Goal: Task Accomplishment & Management: Use online tool/utility

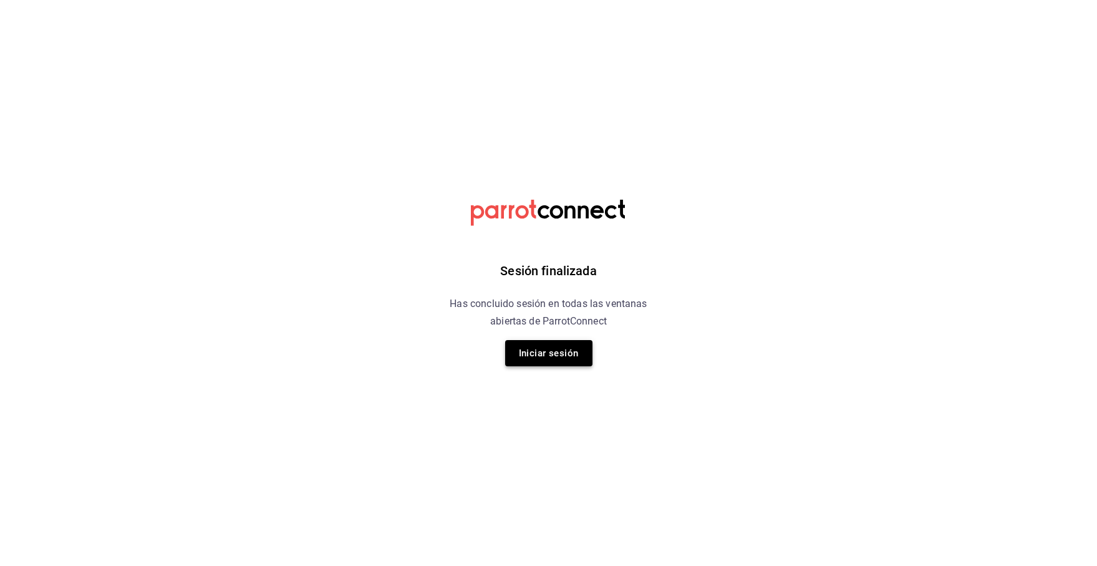
click at [558, 356] on button "Iniciar sesión" at bounding box center [548, 353] width 87 height 26
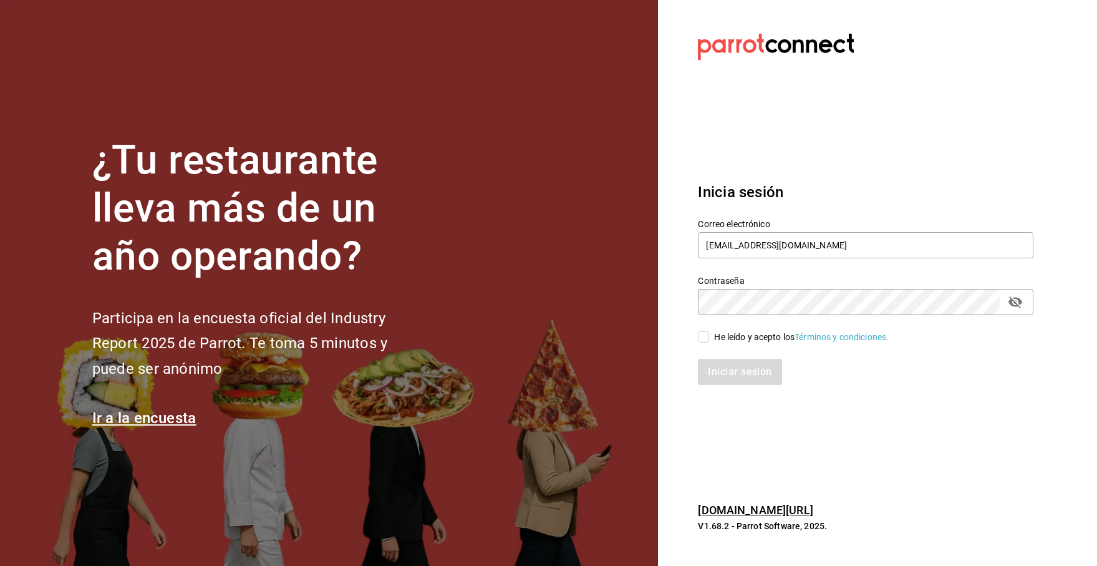
click at [703, 336] on input "He leído y acepto los Términos y condiciones." at bounding box center [703, 336] width 11 height 11
checkbox input "true"
click at [715, 370] on button "Iniciar sesión" at bounding box center [740, 372] width 85 height 26
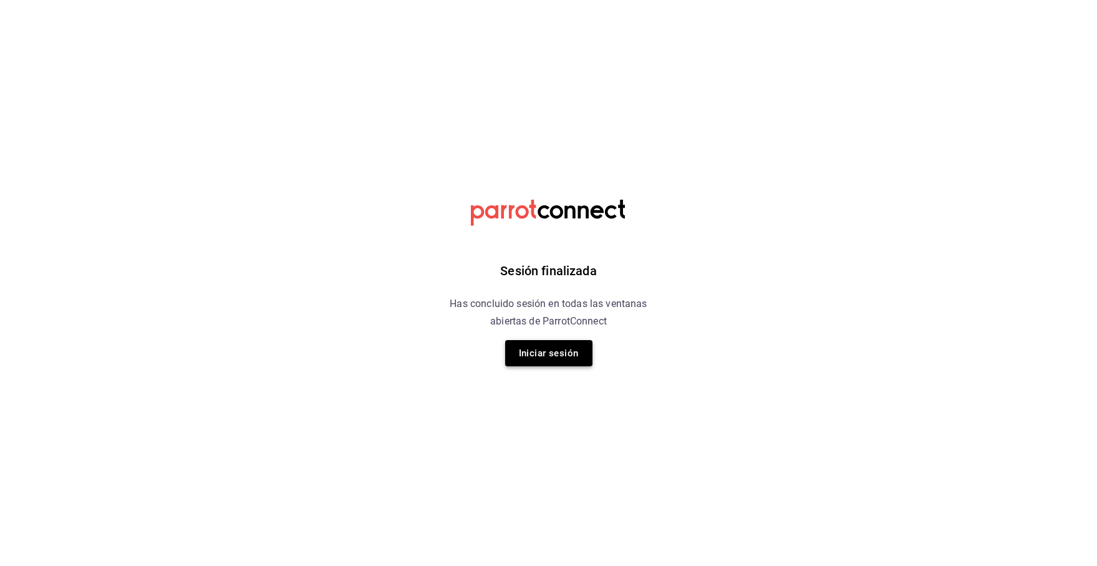
click at [553, 352] on button "Iniciar sesión" at bounding box center [548, 353] width 87 height 26
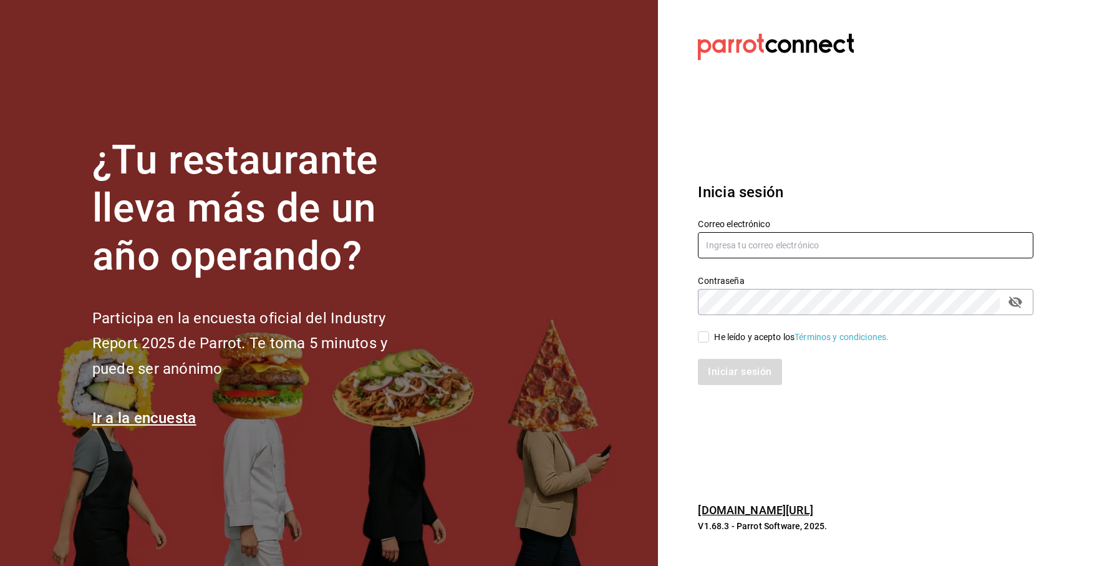
type input "[EMAIL_ADDRESS][DOMAIN_NAME]"
click at [704, 338] on input "He leído y acepto los Términos y condiciones." at bounding box center [703, 336] width 11 height 11
checkbox input "true"
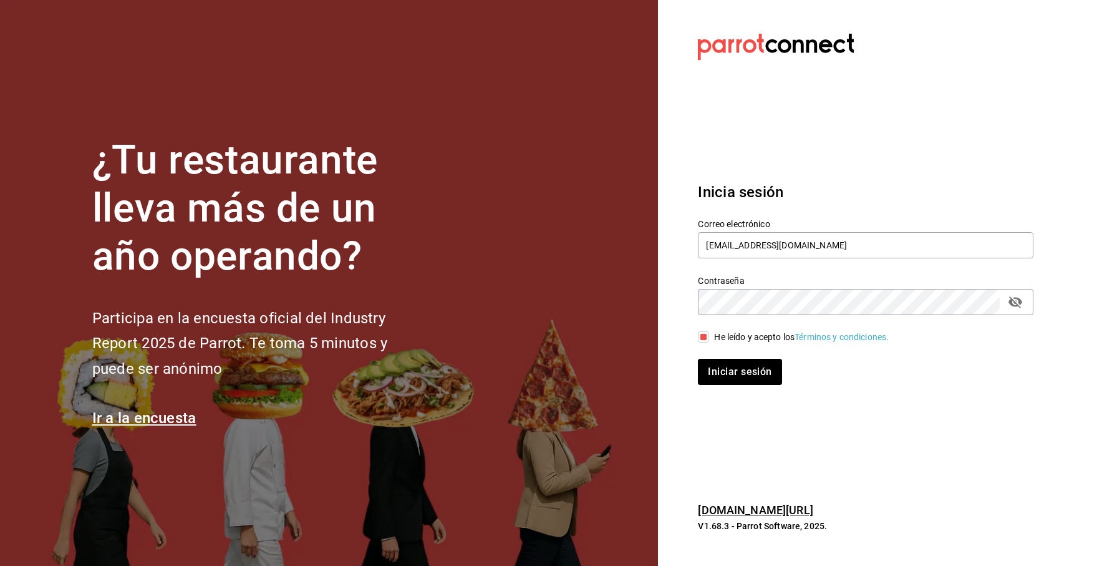
click at [752, 385] on div "Inicia sesión Correo electrónico quesavillas@cun.com Contraseña Contraseña He l…" at bounding box center [866, 283] width 336 height 234
click at [749, 380] on button "Iniciar sesión" at bounding box center [740, 372] width 85 height 26
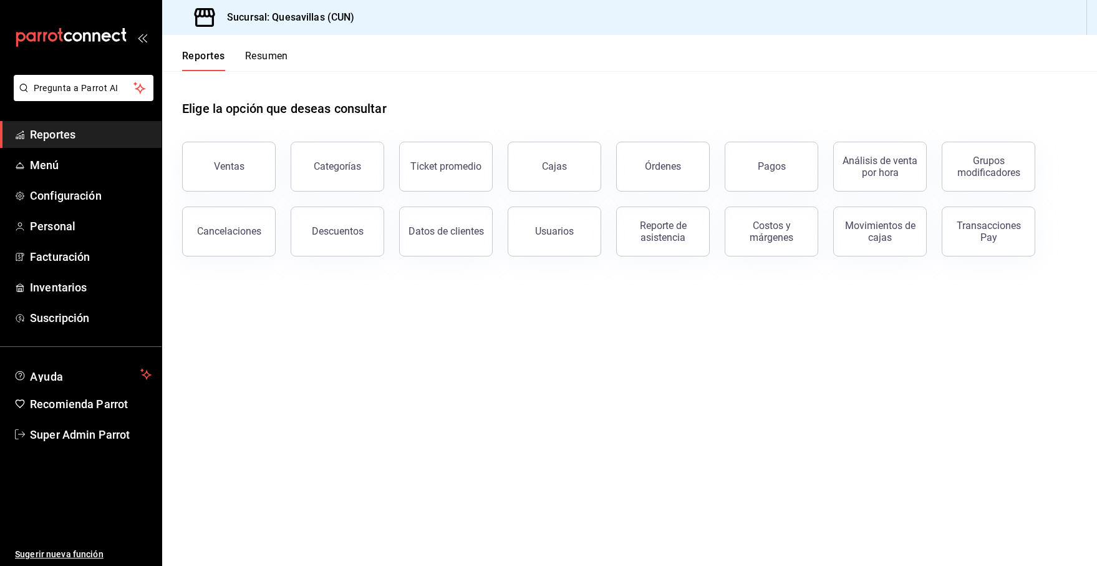
drag, startPoint x: 0, startPoint y: 0, endPoint x: 167, endPoint y: 299, distance: 342.9
